Goal: Transaction & Acquisition: Purchase product/service

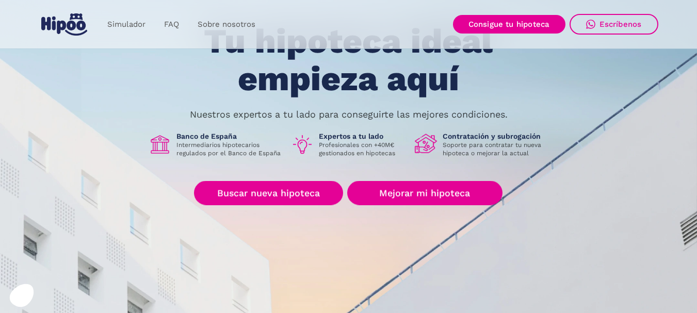
scroll to position [76, 0]
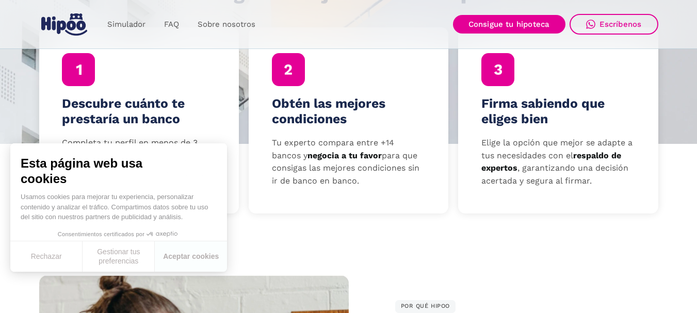
scroll to position [364, 0]
click at [170, 255] on button "Aceptar cookies" at bounding box center [191, 256] width 72 height 30
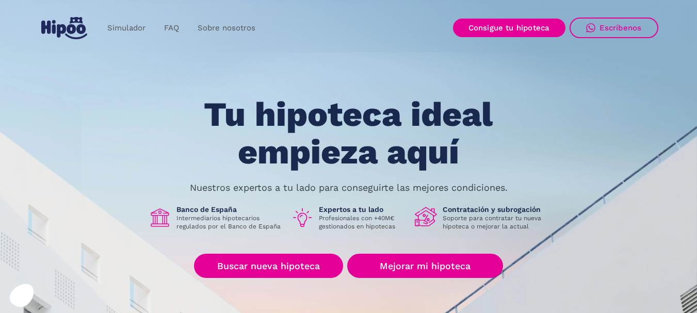
scroll to position [0, 0]
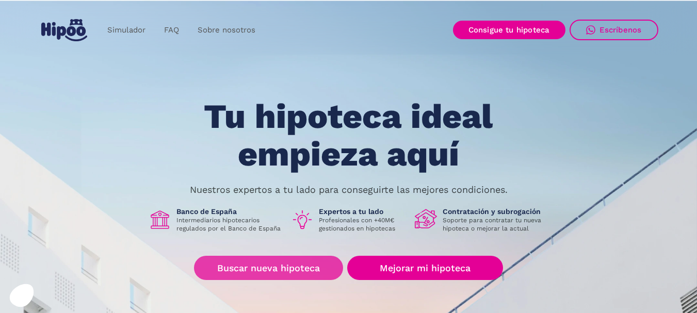
click at [308, 269] on link "Buscar nueva hipoteca" at bounding box center [268, 268] width 149 height 24
